Goal: Navigation & Orientation: Find specific page/section

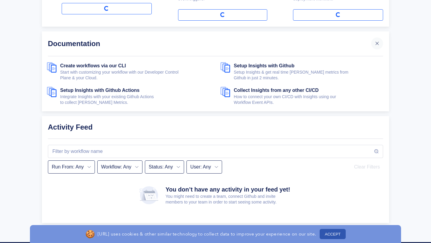
scroll to position [248, 0]
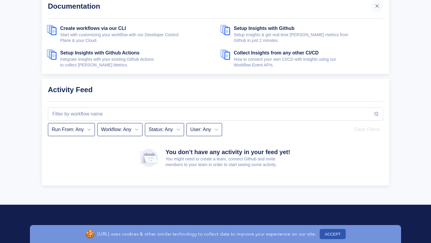
click at [323, 233] on button "ACCEPT" at bounding box center [333, 234] width 26 height 10
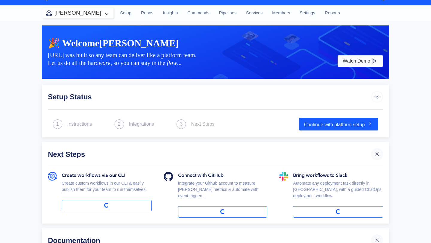
scroll to position [0, 0]
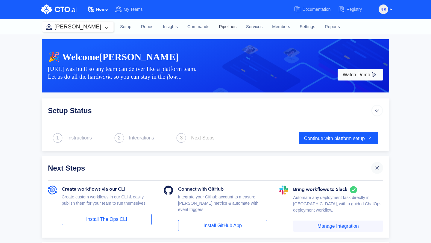
click at [221, 30] on link "Pipelines" at bounding box center [227, 27] width 27 height 16
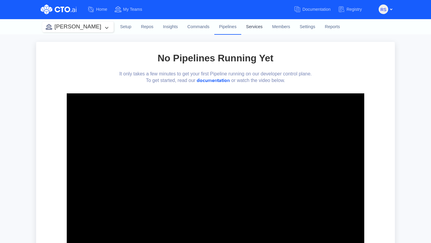
click at [241, 24] on link "Services" at bounding box center [254, 27] width 26 height 16
click at [214, 25] on link "Pipelines" at bounding box center [227, 27] width 27 height 16
click at [190, 25] on link "Commands" at bounding box center [199, 27] width 32 height 16
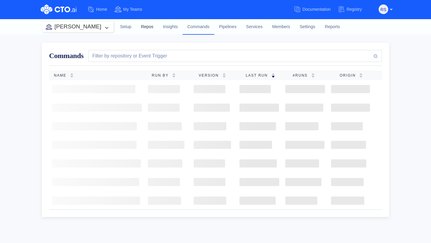
click at [137, 26] on link "Repos" at bounding box center [147, 27] width 22 height 16
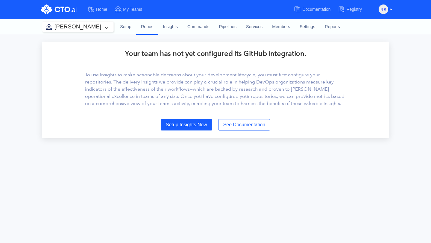
click at [388, 10] on div "rs" at bounding box center [386, 9] width 14 height 10
click at [383, 10] on span "rs" at bounding box center [383, 10] width 6 height 10
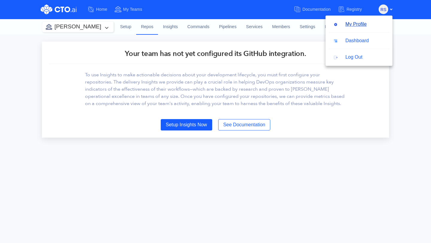
click at [355, 23] on button "My Profile" at bounding box center [349, 24] width 43 height 11
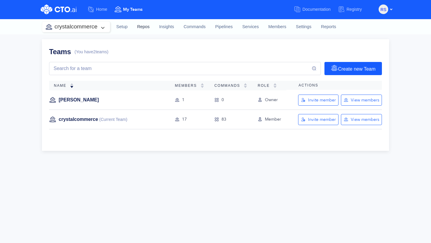
click at [143, 28] on link "Repos" at bounding box center [143, 27] width 22 height 16
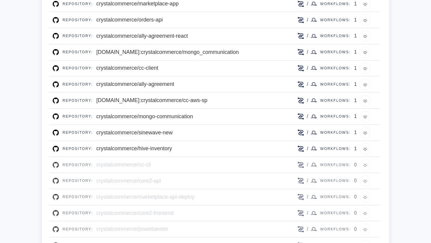
scroll to position [269, 0]
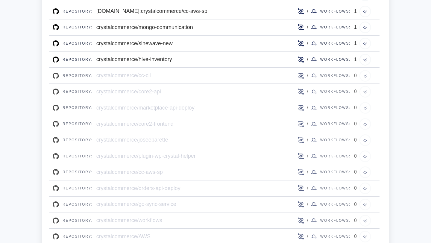
click at [364, 75] on div "/ Workflows: 0" at bounding box center [336, 76] width 79 height 12
click at [341, 77] on div "Workflows:" at bounding box center [335, 75] width 37 height 9
click at [301, 75] on circle at bounding box center [301, 76] width 2 height 2
click at [163, 70] on div "Repository: crystalcommerce/cc-cli" at bounding box center [175, 76] width 244 height 12
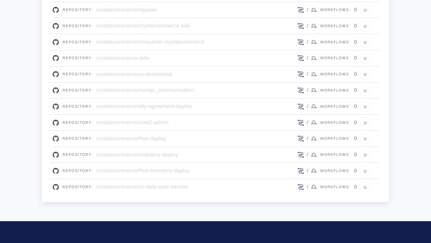
scroll to position [594, 0]
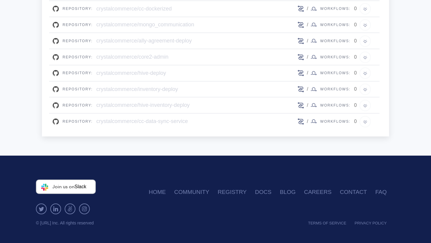
click at [121, 122] on div "crystalcommerce/cc-data-sync-service" at bounding box center [142, 121] width 92 height 8
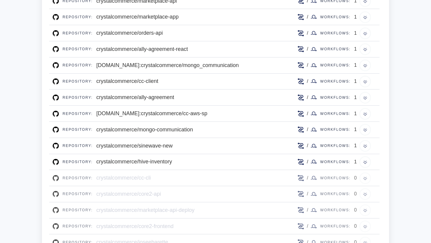
scroll to position [109, 0]
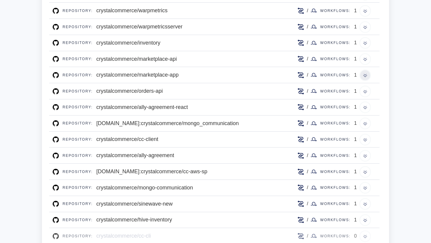
click at [363, 74] on img at bounding box center [365, 75] width 12 height 12
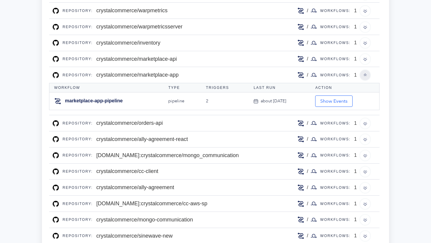
click at [365, 74] on img at bounding box center [365, 75] width 12 height 12
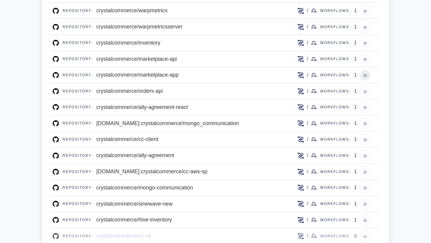
click at [365, 74] on img at bounding box center [365, 75] width 12 height 12
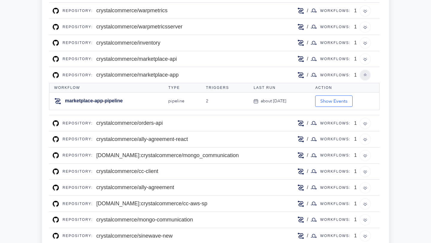
click at [365, 74] on img at bounding box center [365, 75] width 12 height 12
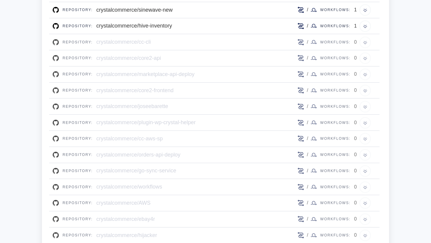
scroll to position [0, 0]
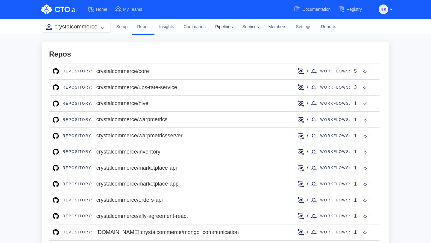
click at [230, 28] on link "Pipelines" at bounding box center [223, 27] width 27 height 16
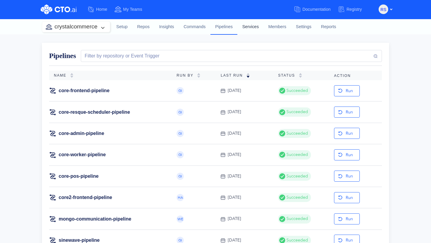
click at [252, 22] on link "Services" at bounding box center [250, 27] width 26 height 16
click at [252, 28] on link "Services" at bounding box center [250, 27] width 26 height 16
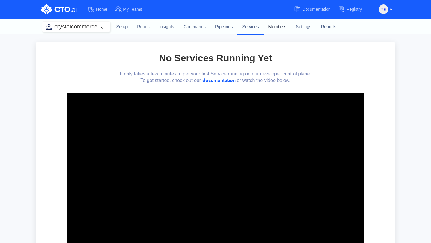
click at [279, 25] on link "Members" at bounding box center [278, 27] width 28 height 16
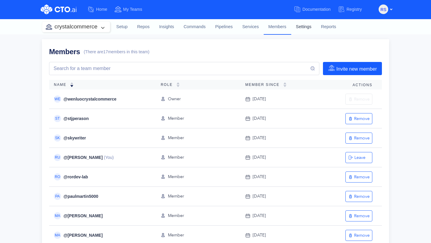
click at [292, 29] on link "Settings" at bounding box center [303, 27] width 25 height 16
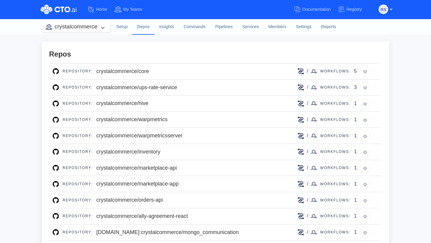
click at [109, 29] on button "crystalcommerce" at bounding box center [76, 27] width 68 height 10
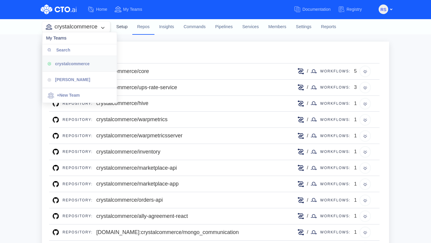
click at [121, 28] on link "Setup" at bounding box center [122, 27] width 21 height 16
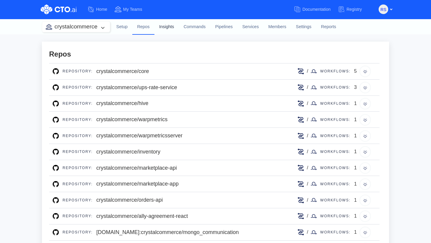
click at [159, 29] on link "Insights" at bounding box center [166, 27] width 25 height 16
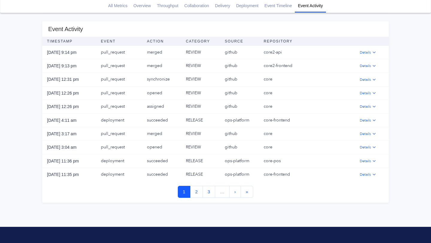
scroll to position [780, 0]
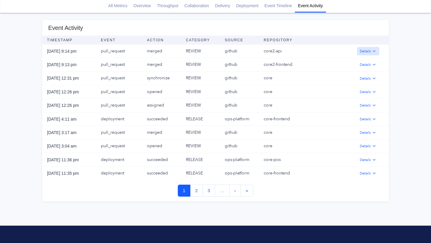
click at [372, 50] on img "button" at bounding box center [374, 51] width 5 height 5
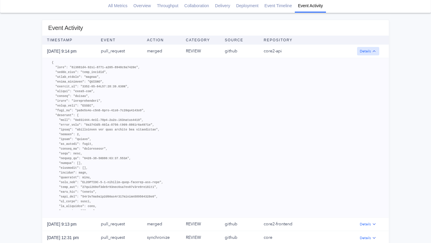
click at [372, 50] on img "button" at bounding box center [374, 51] width 5 height 5
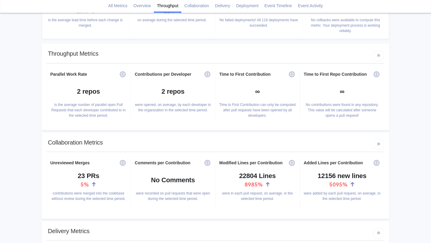
scroll to position [0, 0]
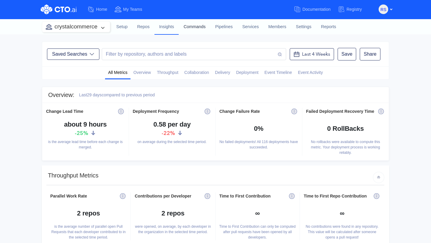
click at [196, 31] on link "Commands" at bounding box center [195, 27] width 32 height 16
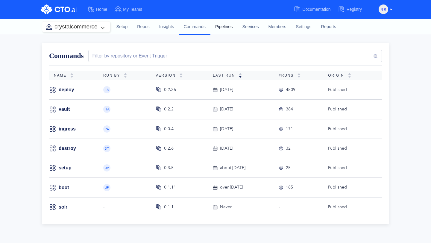
click at [217, 27] on link "Pipelines" at bounding box center [223, 27] width 27 height 16
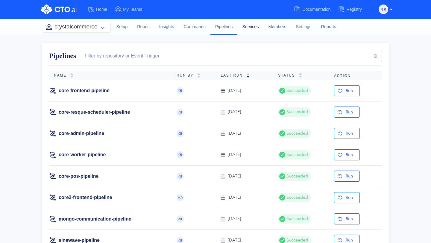
click at [243, 25] on link "Services" at bounding box center [250, 27] width 26 height 16
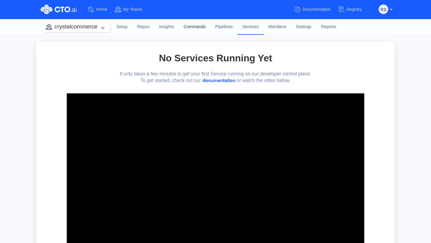
click at [195, 20] on link "Commands" at bounding box center [195, 27] width 32 height 16
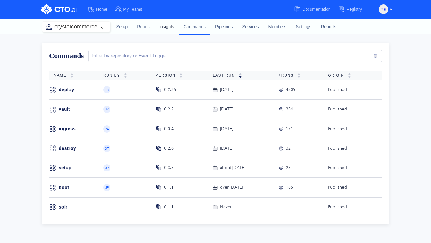
click at [172, 27] on link "Insights" at bounding box center [166, 27] width 25 height 16
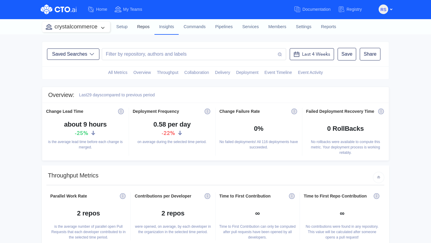
click at [144, 25] on link "Repos" at bounding box center [143, 27] width 22 height 16
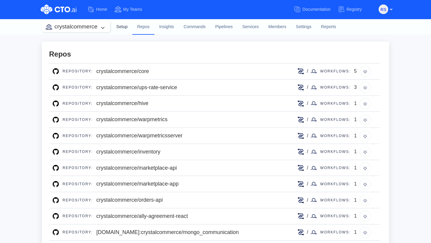
click at [122, 28] on link "Setup" at bounding box center [122, 27] width 21 height 16
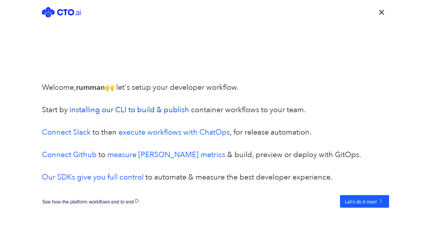
click at [146, 110] on link "installing our CLI to build & publish" at bounding box center [129, 110] width 120 height 10
